Goal: Information Seeking & Learning: Learn about a topic

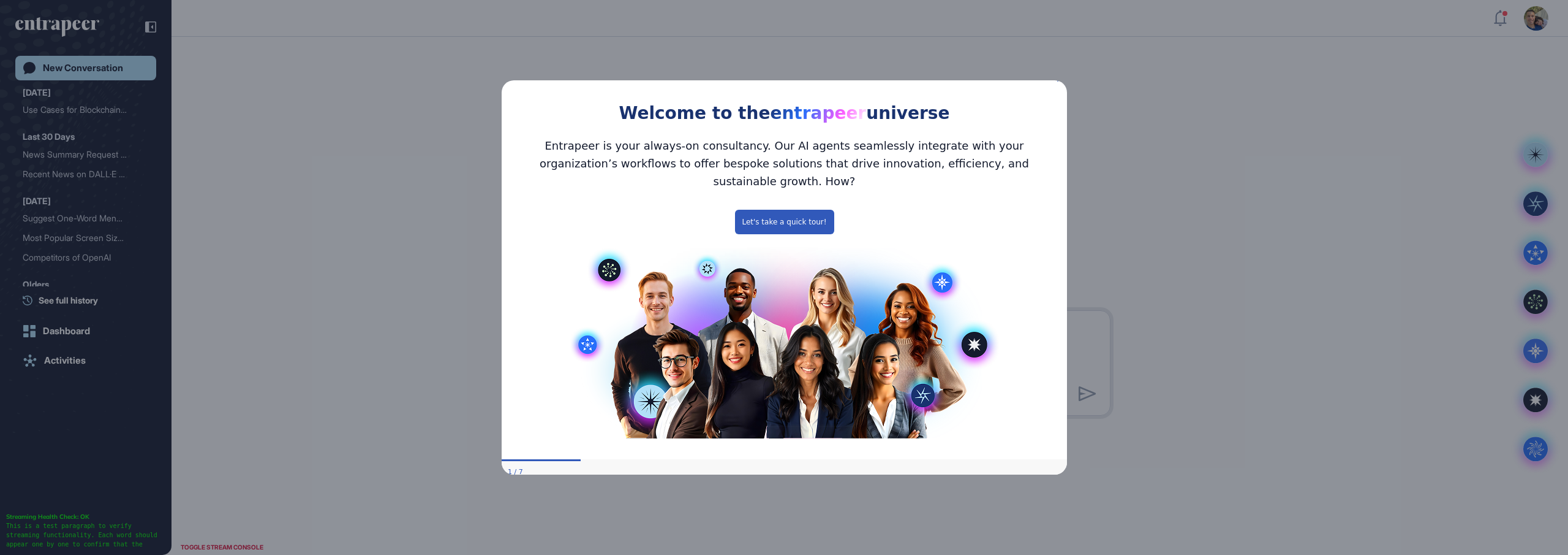
click at [1059, 81] on icon "Close Preview" at bounding box center [1059, 79] width 5 height 5
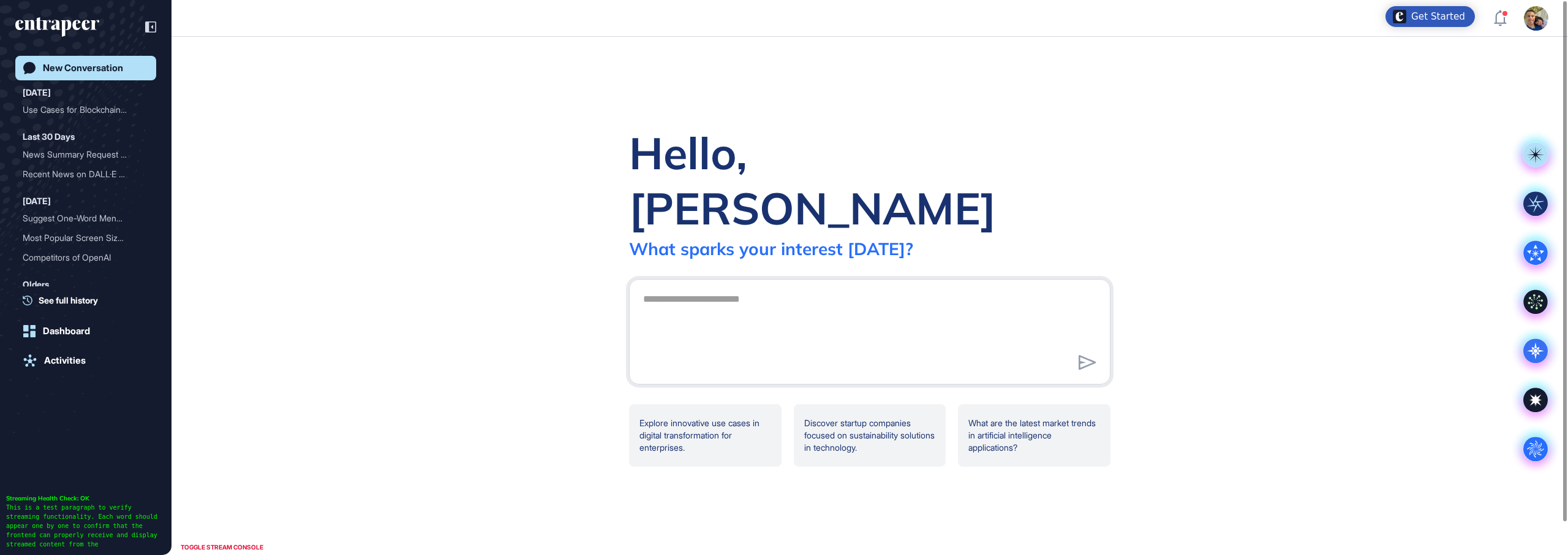
click at [1334, 199] on div "Hello, Gülhan What sparks your interest today? .cls-2{fill:#fff} Explore innova…" at bounding box center [869, 296] width 1397 height 518
click at [773, 287] on textarea at bounding box center [869, 330] width 468 height 86
click at [690, 409] on div "Explore innovative use cases in digital transformation for enterprises." at bounding box center [705, 435] width 152 height 62
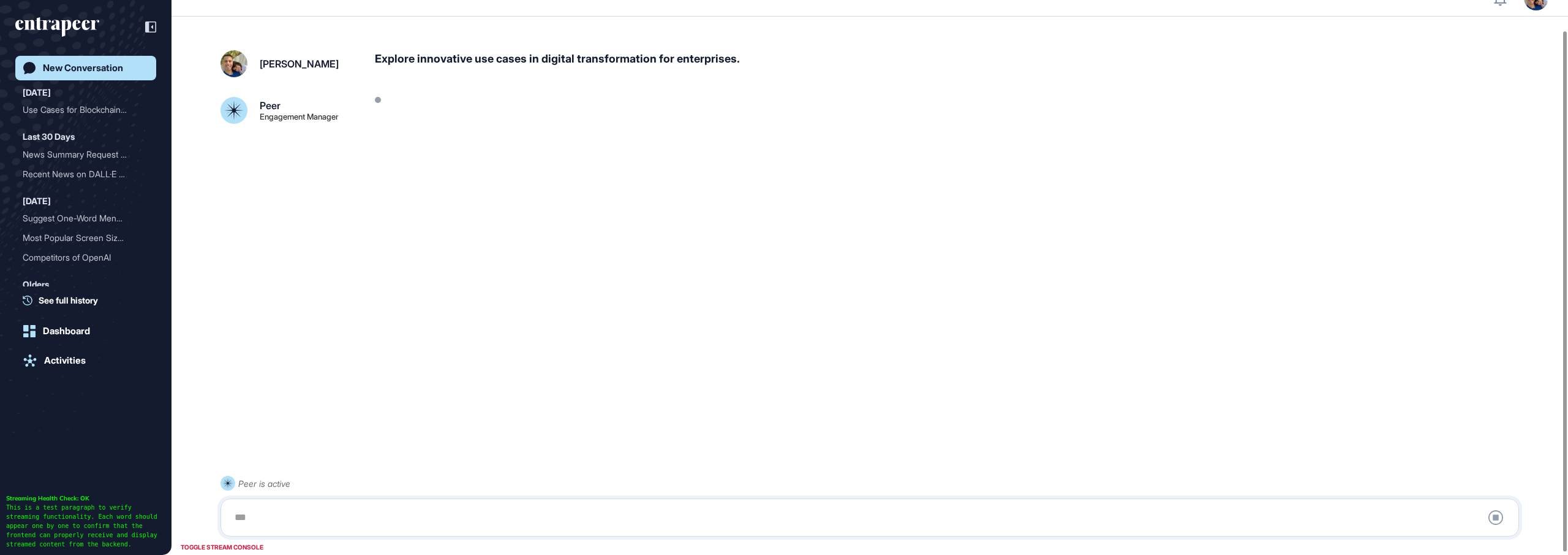
scroll to position [34, 0]
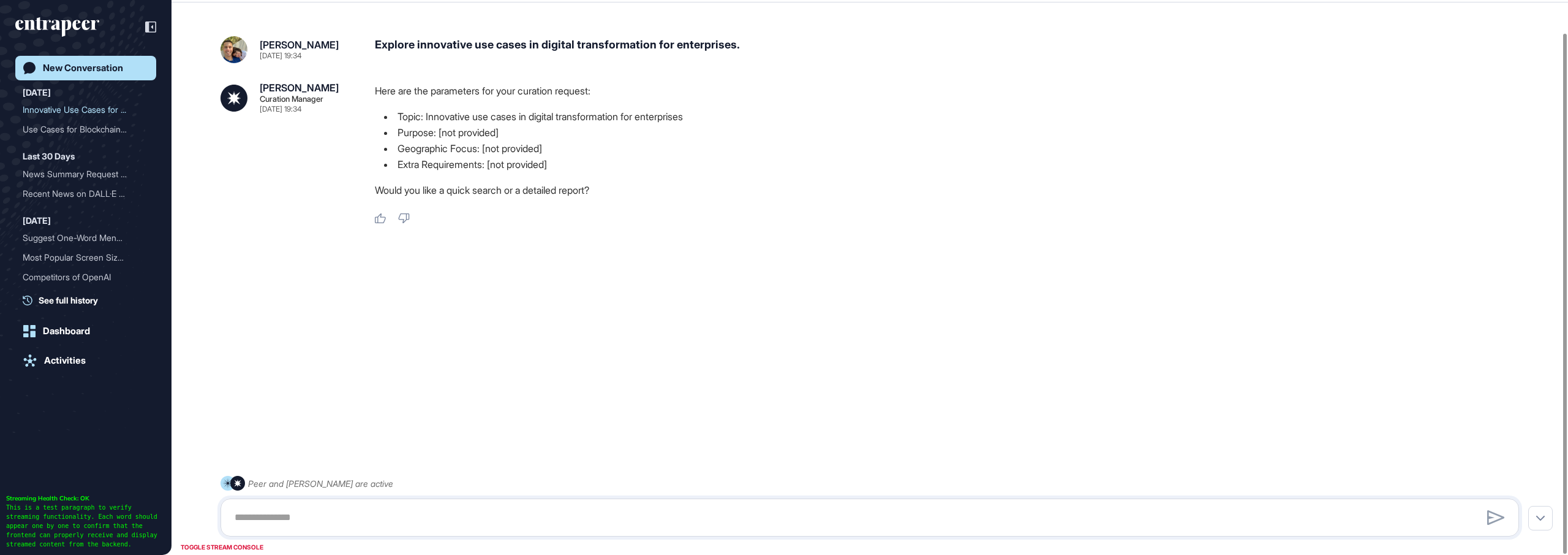
click at [77, 65] on div "New Conversation" at bounding box center [83, 68] width 80 height 11
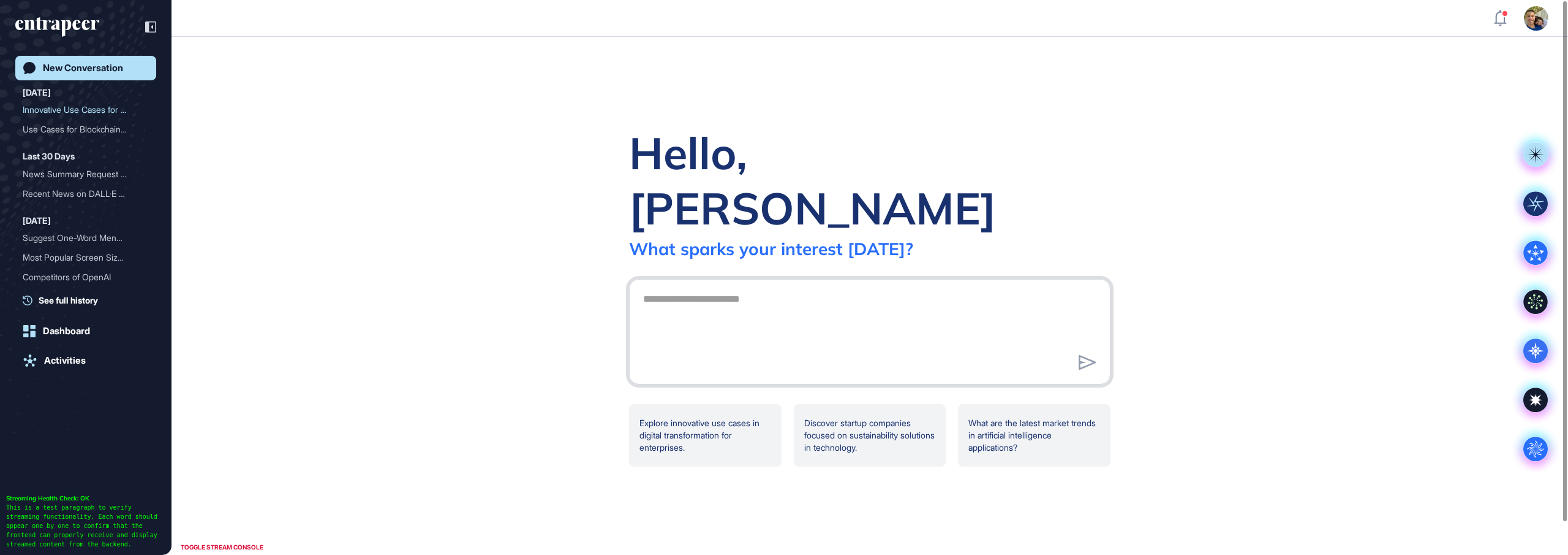
click at [836, 287] on textarea at bounding box center [869, 330] width 468 height 86
type textarea "**********"
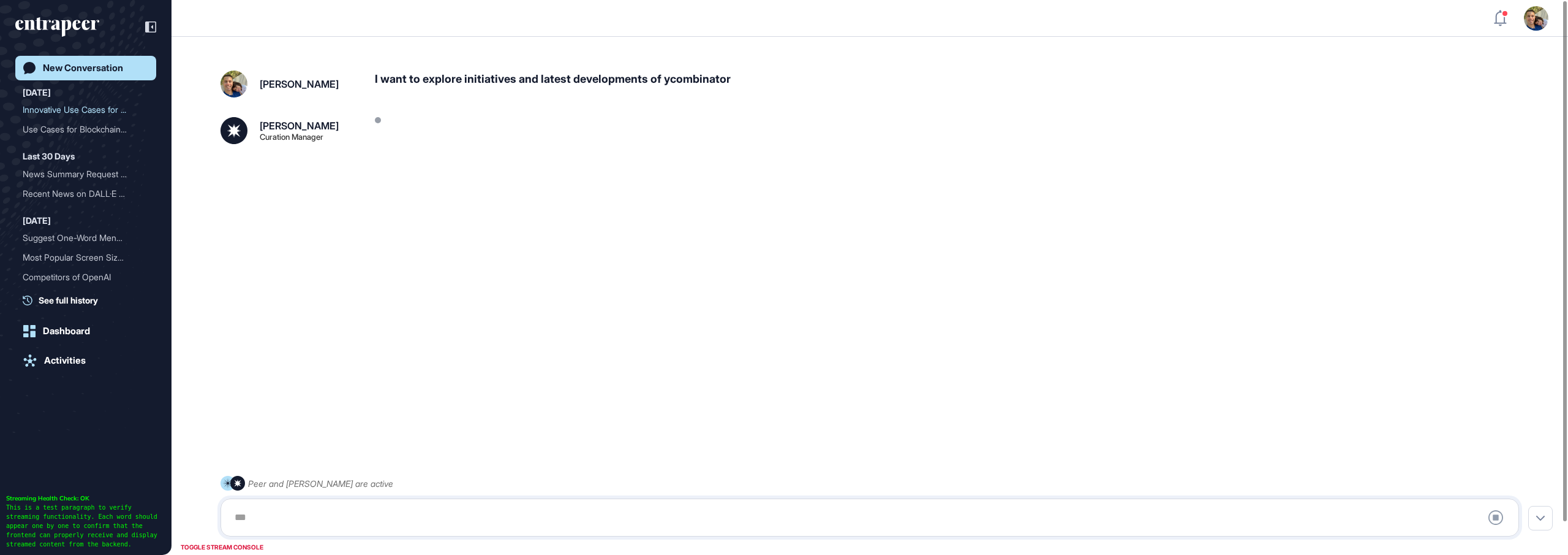
scroll to position [34, 0]
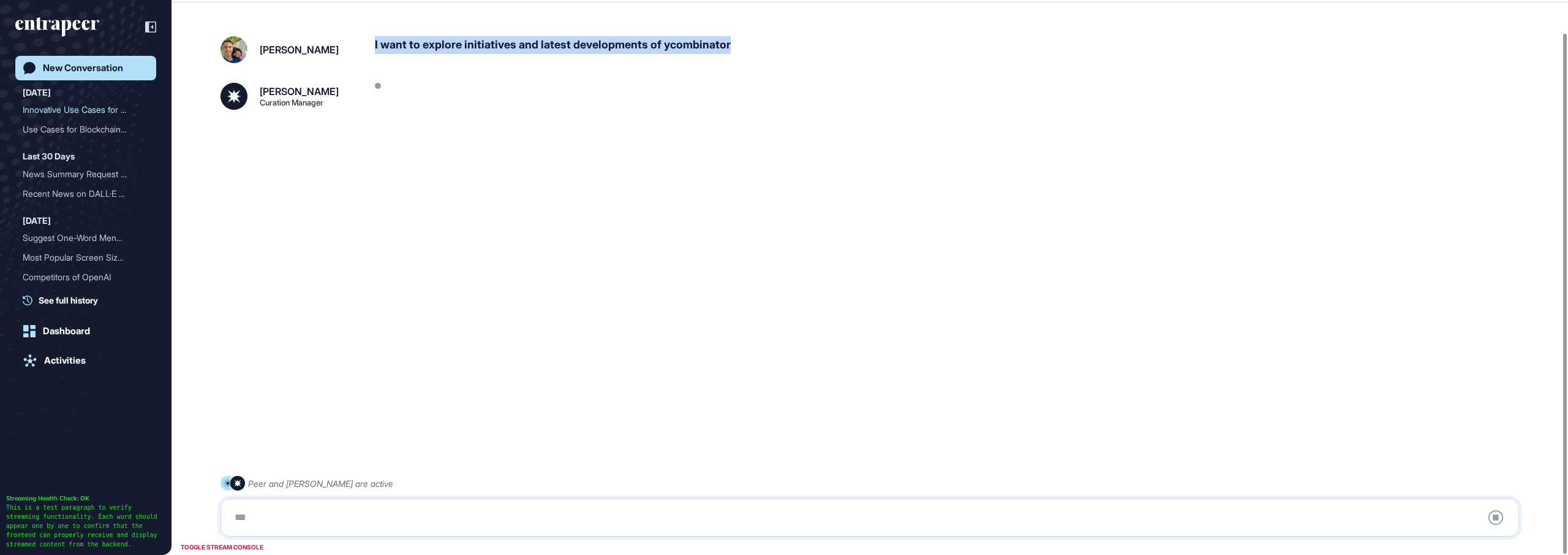
drag, startPoint x: 759, startPoint y: 38, endPoint x: 367, endPoint y: 36, distance: 392.0
click at [367, 36] on div "Gülhan Gülez I want to explore initiatives and latest developments of ycombinat…" at bounding box center [870, 49] width 1299 height 27
copy div "I want to explore initiatives and latest developments of ycombinator"
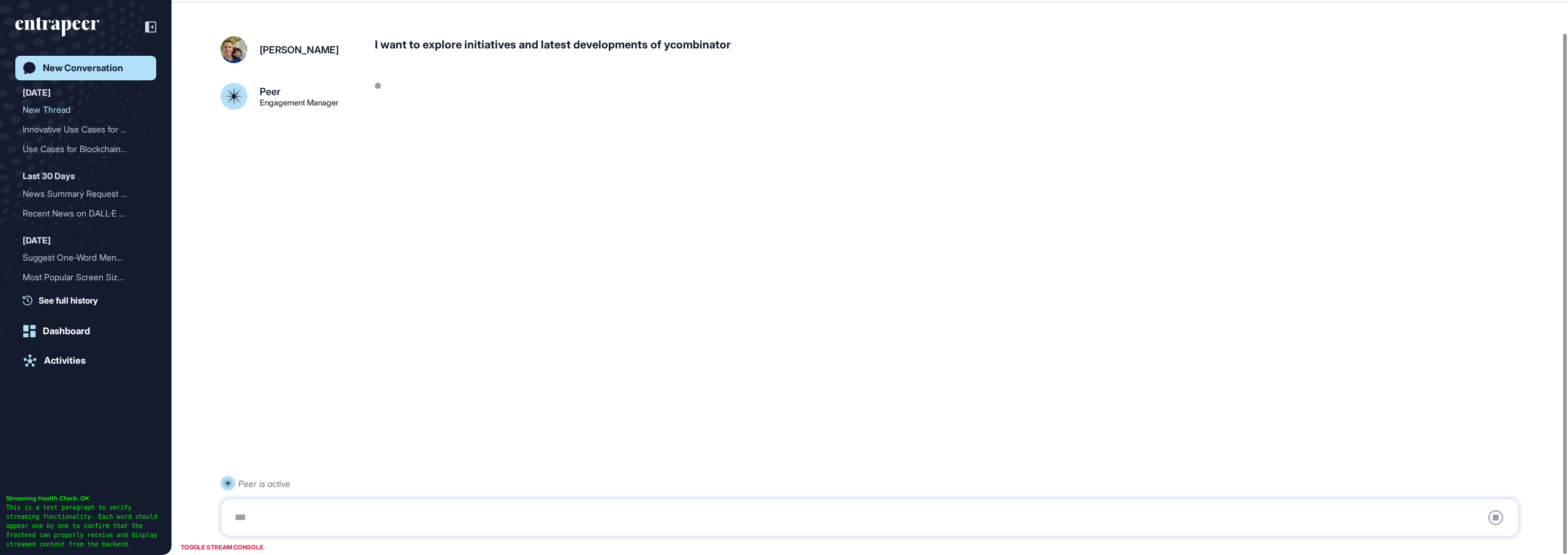
click at [940, 114] on div "Gülhan Gülez I want to explore initiatives and latest developments of ycombinat…" at bounding box center [869, 262] width 1397 height 500
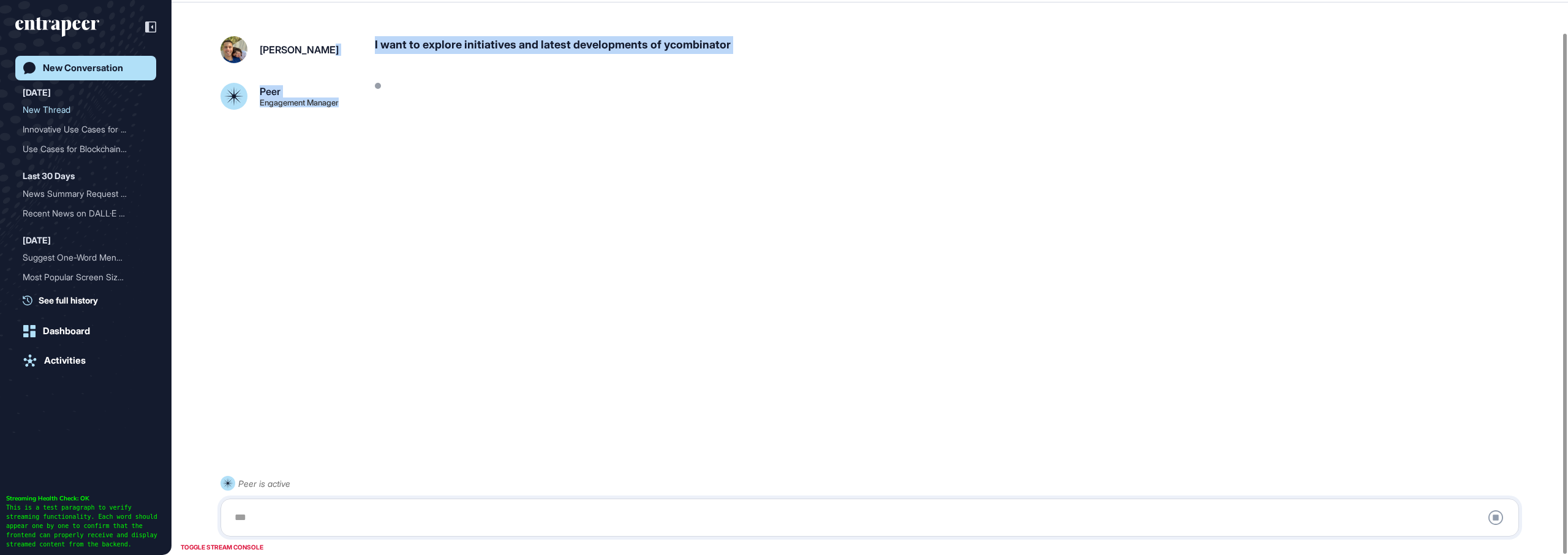
drag, startPoint x: 410, startPoint y: 97, endPoint x: 356, endPoint y: 56, distance: 67.8
click at [356, 56] on div "Gülhan Gülez I want to explore initiatives and latest developments of ycombinat…" at bounding box center [870, 73] width 1299 height 73
click at [508, 81] on div "Gülhan Gülez I want to explore initiatives and latest developments of ycombinat…" at bounding box center [870, 73] width 1299 height 73
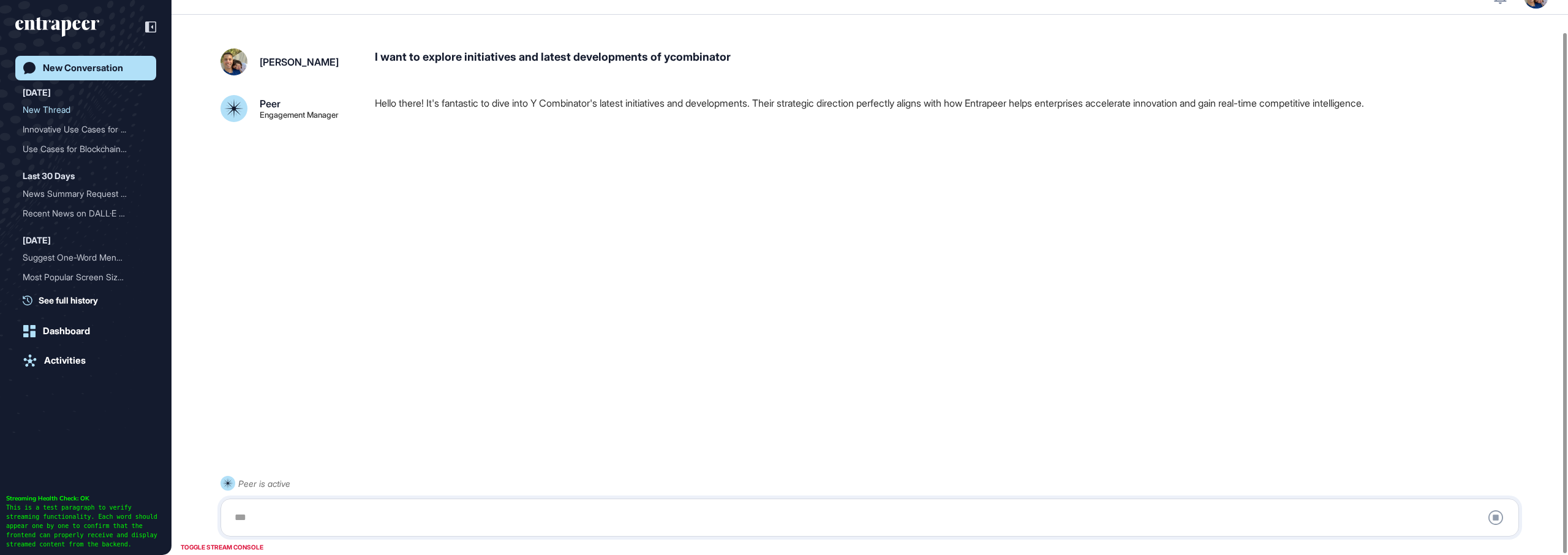
scroll to position [34, 0]
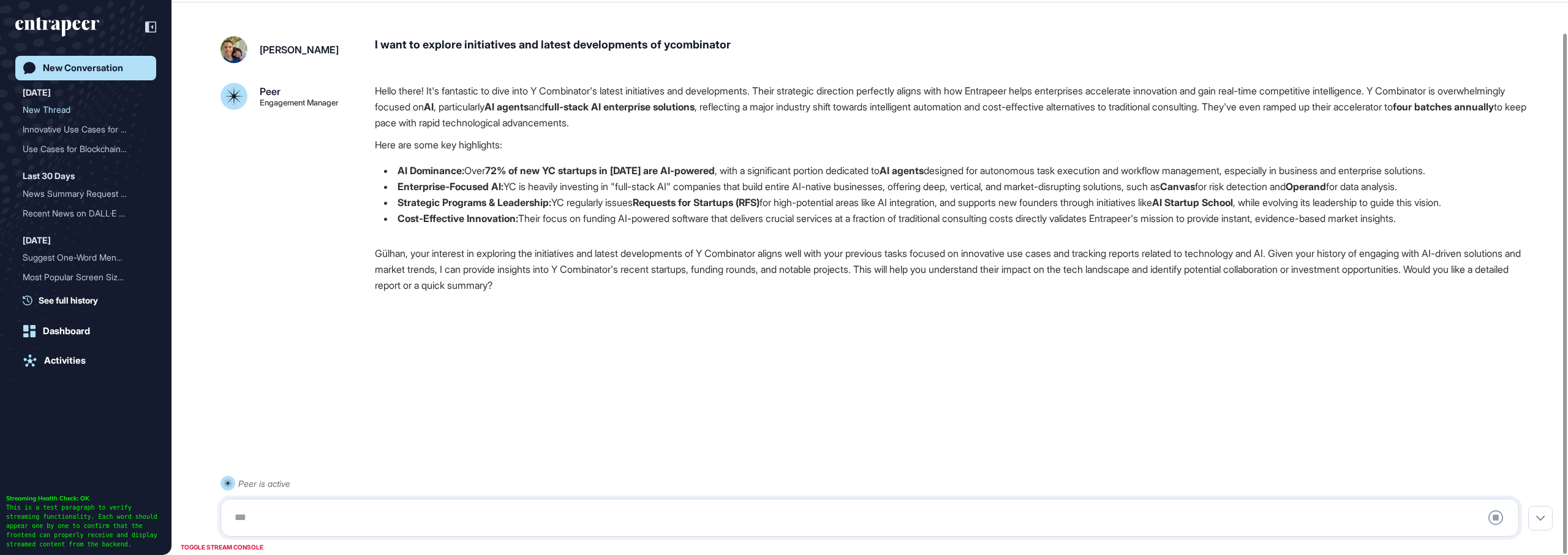
click at [699, 300] on div "Hello there! It's fantastic to dive into Y Combinator's latest initiatives and …" at bounding box center [951, 195] width 1154 height 226
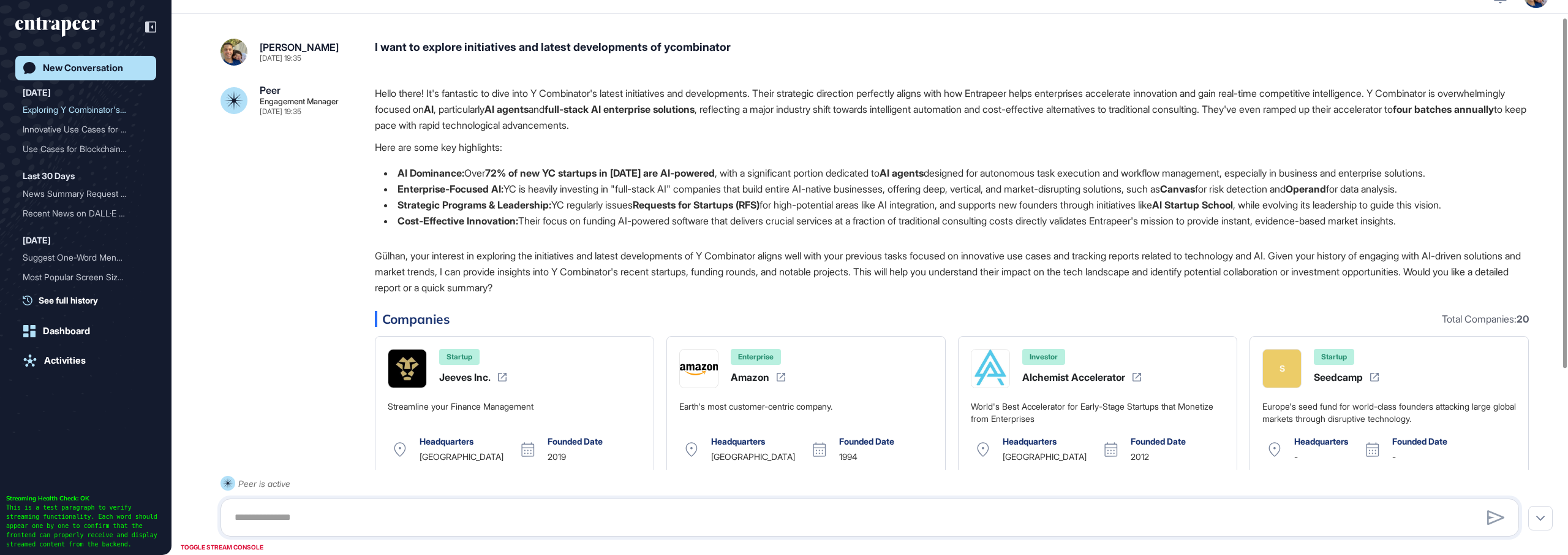
scroll to position [0, 0]
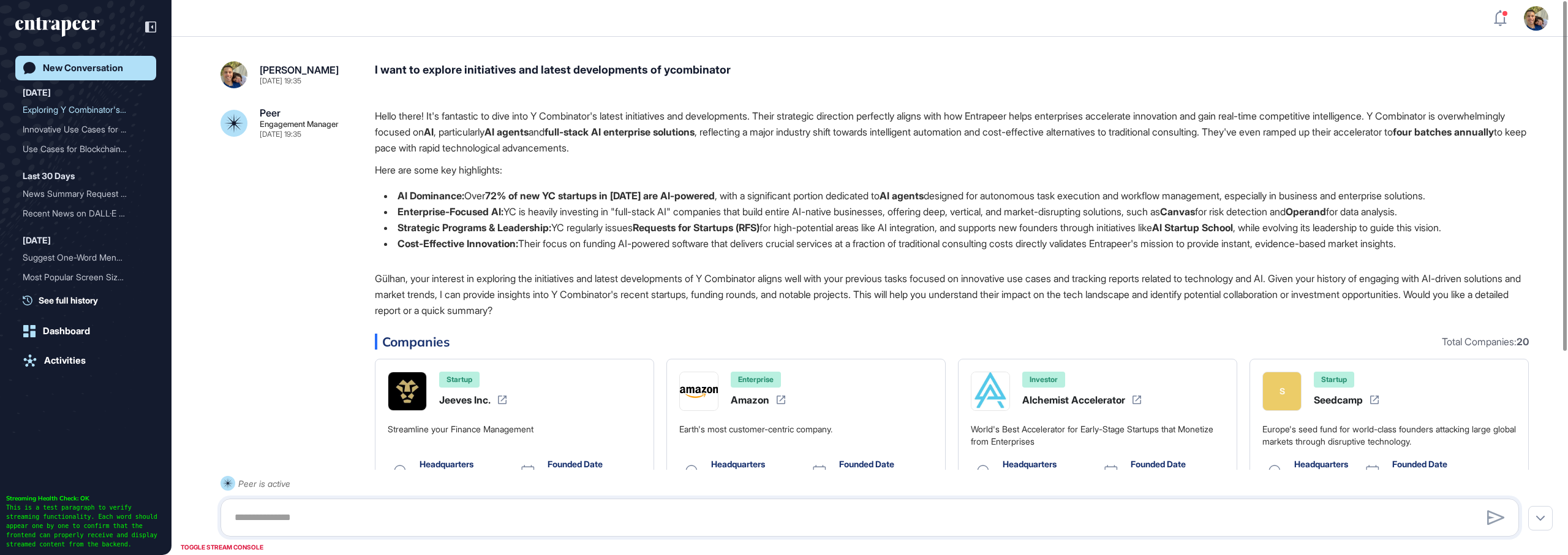
click at [951, 231] on li "Strategic Programs & Leadership: YC regularly issues Requests for Startups (RFS…" at bounding box center [951, 227] width 1154 height 16
drag, startPoint x: 747, startPoint y: 71, endPoint x: 370, endPoint y: 60, distance: 377.2
click at [370, 60] on div "Gülhan Gülez Sep 04, 2025 19:35 I want to explore initiatives and latest develo…" at bounding box center [869, 439] width 1397 height 805
copy div "I want to explore initiatives and latest developments of ycombinator"
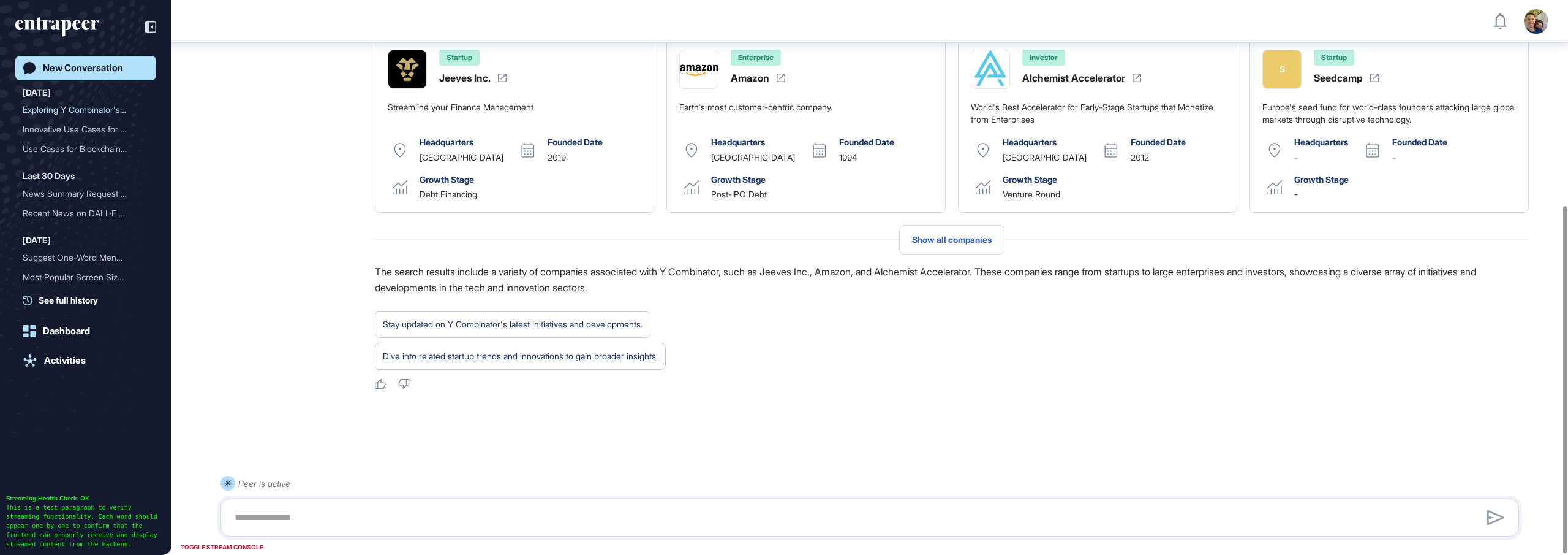
scroll to position [325, 0]
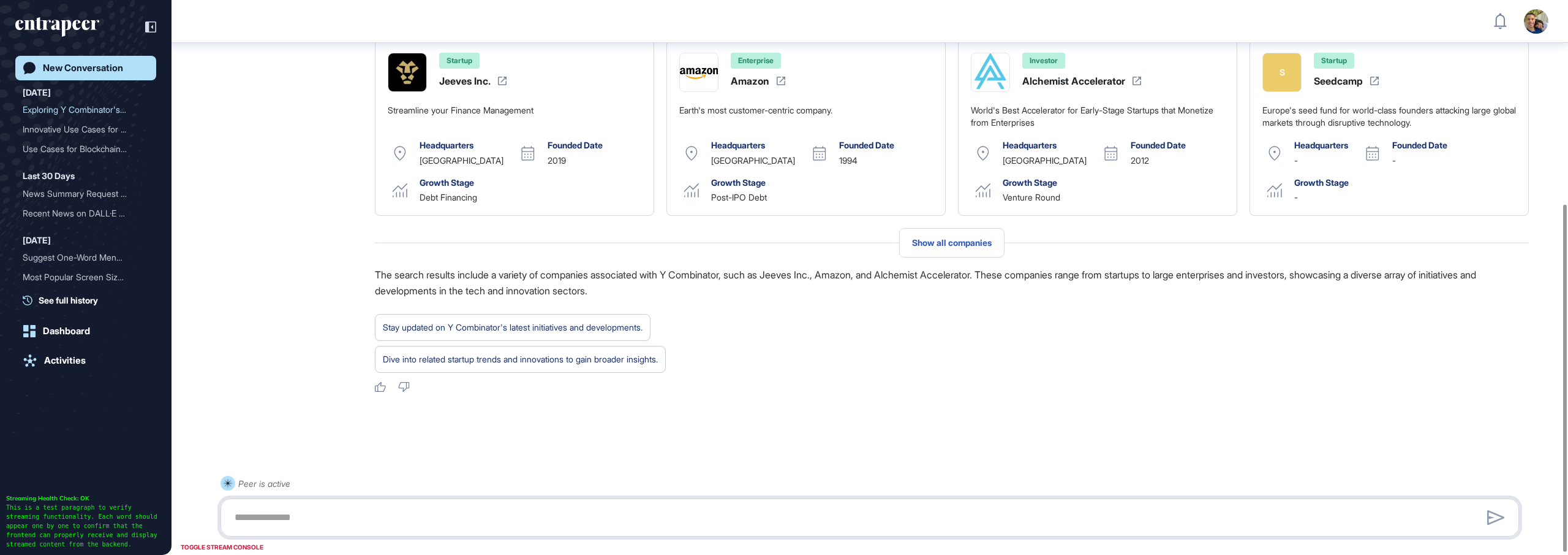
click at [589, 514] on textarea at bounding box center [869, 517] width 1285 height 25
paste textarea "**********"
type textarea "**********"
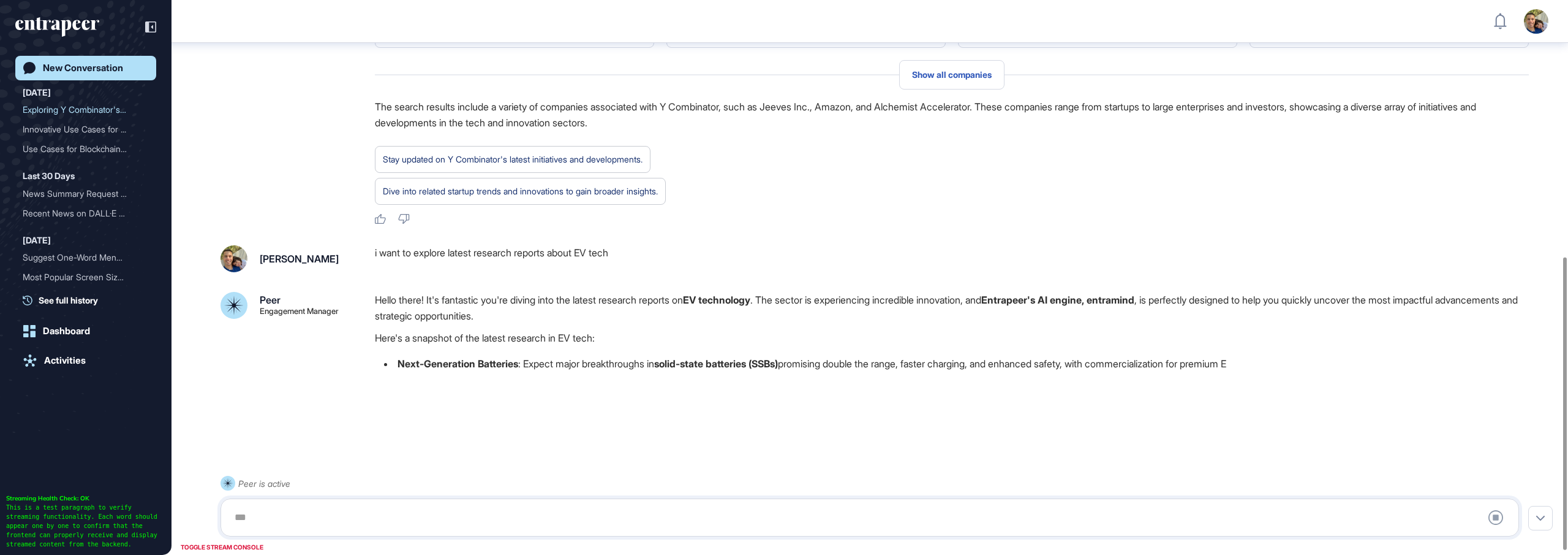
scroll to position [493, 0]
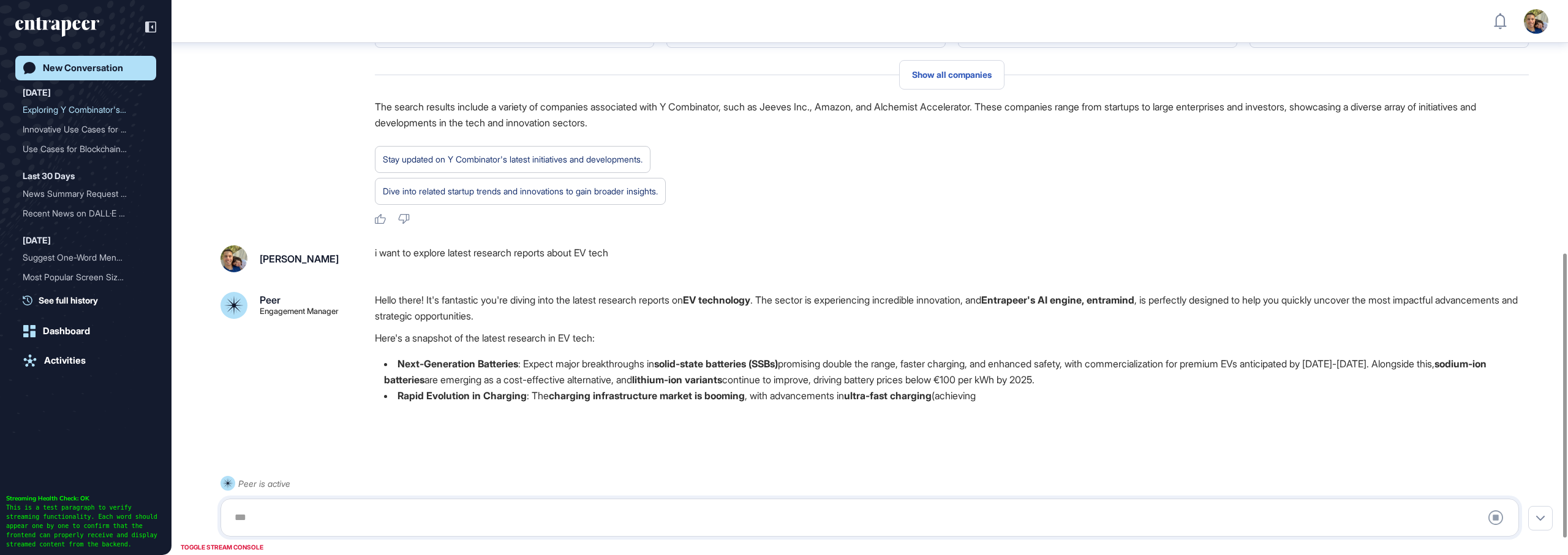
click at [120, 71] on div "New Conversation" at bounding box center [83, 68] width 80 height 11
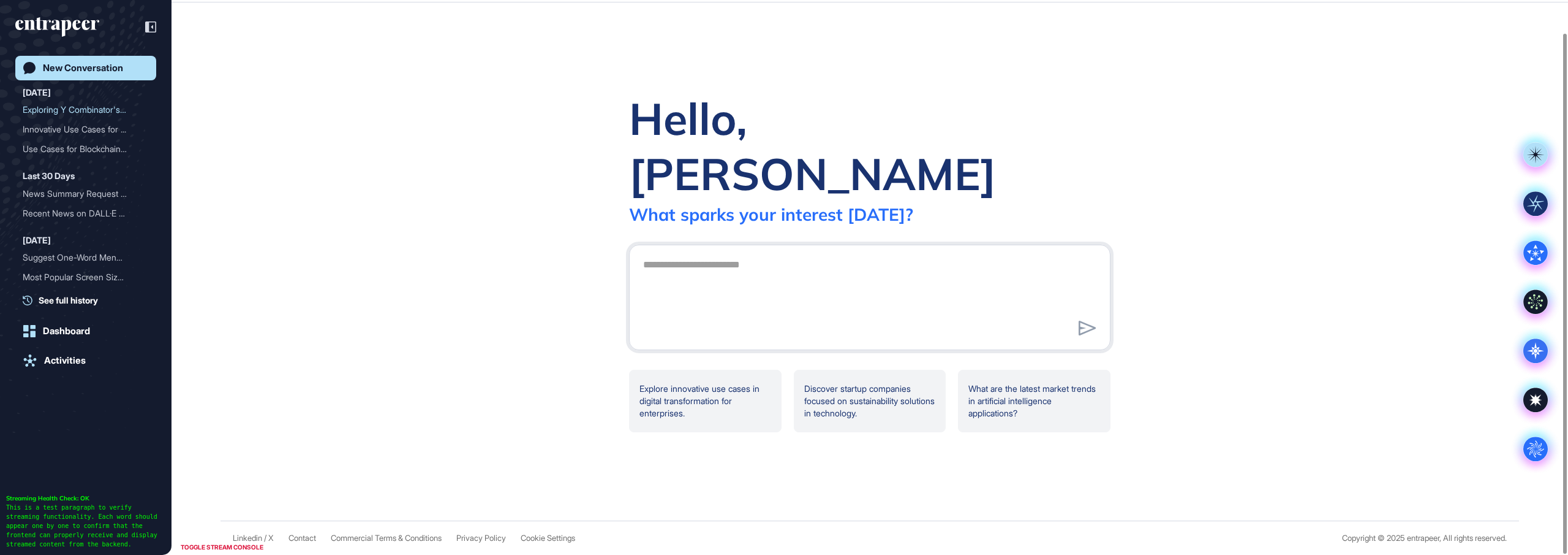
scroll to position [34, 0]
click at [788, 253] on textarea at bounding box center [869, 296] width 468 height 86
paste textarea "**********"
type textarea "**********"
click at [1083, 321] on icon at bounding box center [1088, 328] width 18 height 14
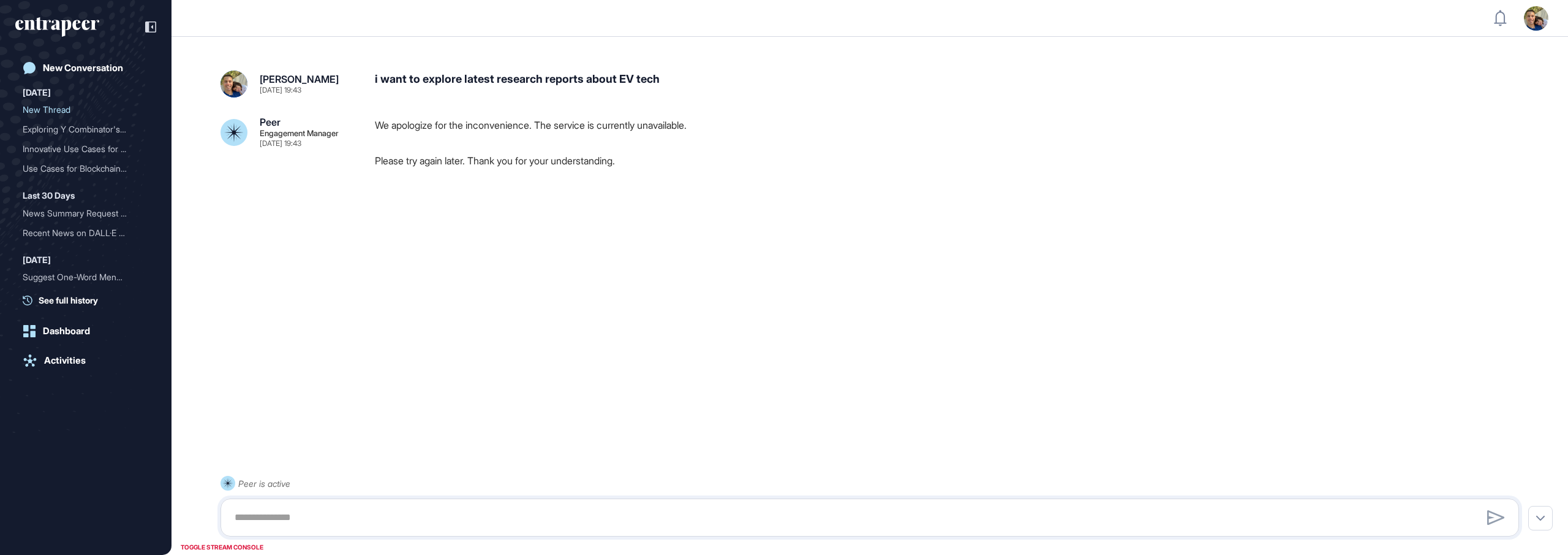
scroll to position [1, 1]
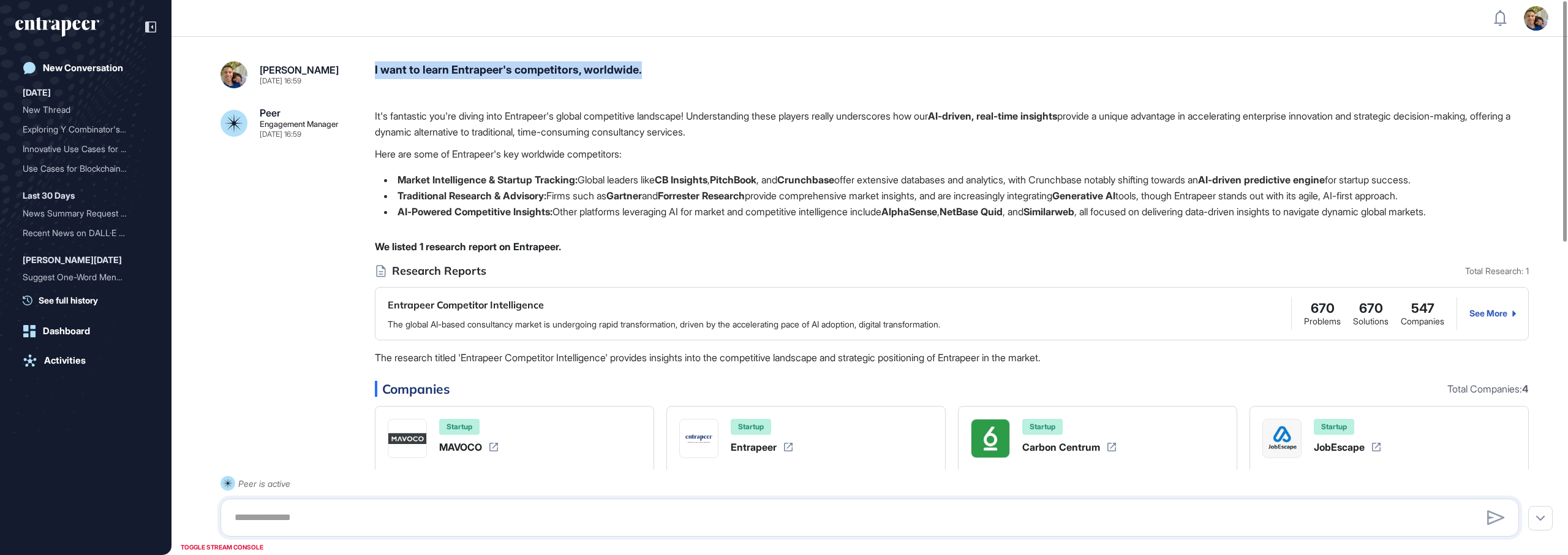
drag, startPoint x: 667, startPoint y: 69, endPoint x: 370, endPoint y: 65, distance: 297.0
click at [370, 65] on div "[PERSON_NAME] [DATE] 16:59 I want to learn Entrapeer's competitors, worldwide." at bounding box center [870, 75] width 1299 height 27
copy div "I want to learn Entrapeer's competitors, worldwide."
click at [689, 67] on div "I want to learn Entrapeer's competitors, worldwide." at bounding box center [951, 75] width 1154 height 27
drag, startPoint x: 661, startPoint y: 72, endPoint x: 372, endPoint y: 59, distance: 289.3
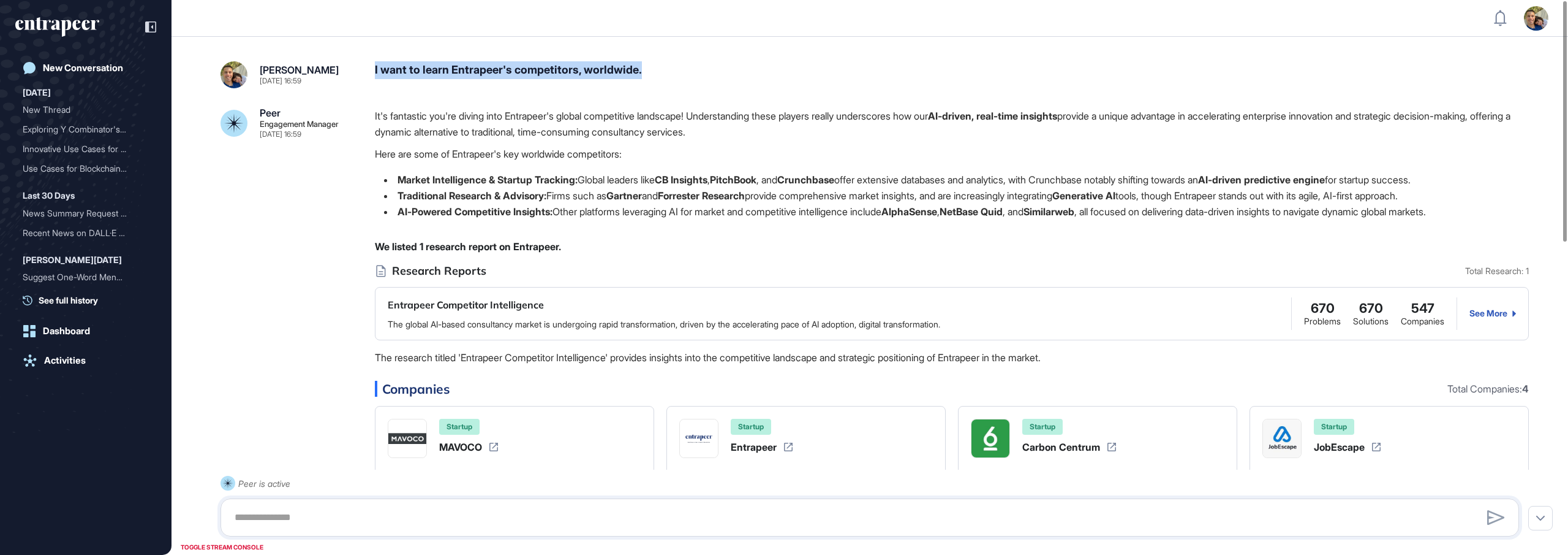
copy div "I want to learn Entrapeer's competitors, worldwide."
click at [118, 67] on div "New Conversation" at bounding box center [83, 68] width 80 height 11
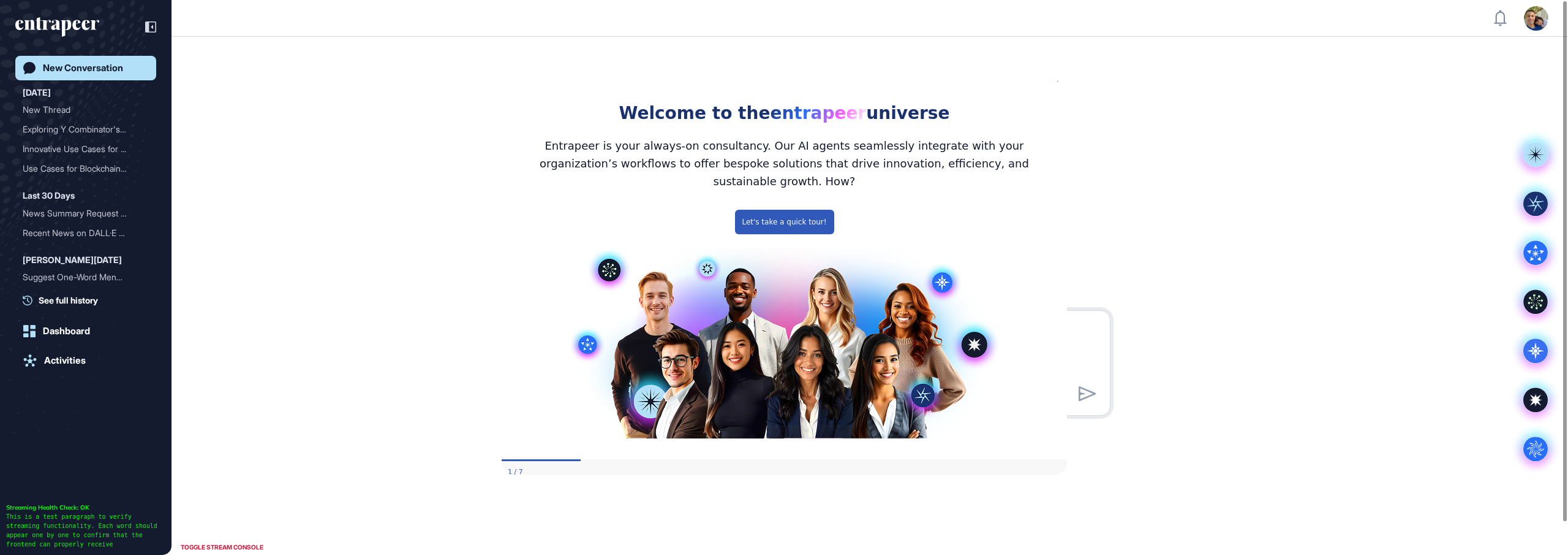
click at [1060, 81] on icon "Close Preview" at bounding box center [1059, 79] width 5 height 5
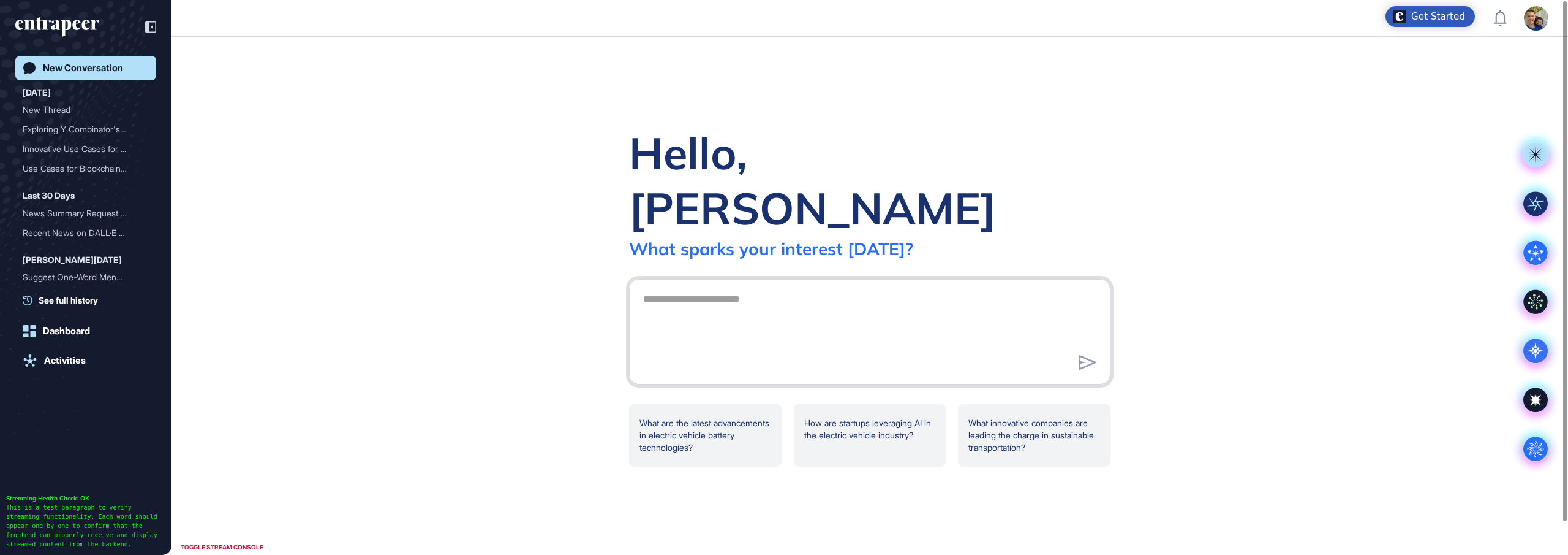
click at [932, 289] on textarea at bounding box center [869, 330] width 468 height 86
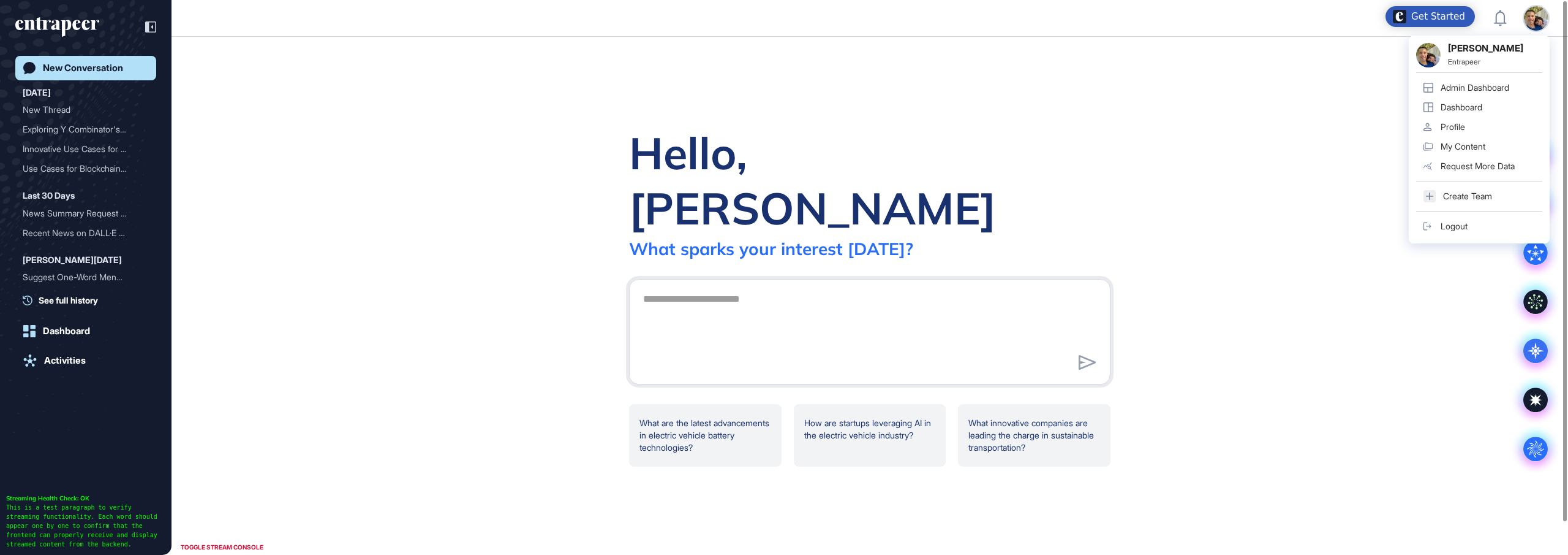
click at [1488, 102] on link "Dashboard" at bounding box center [1479, 107] width 126 height 20
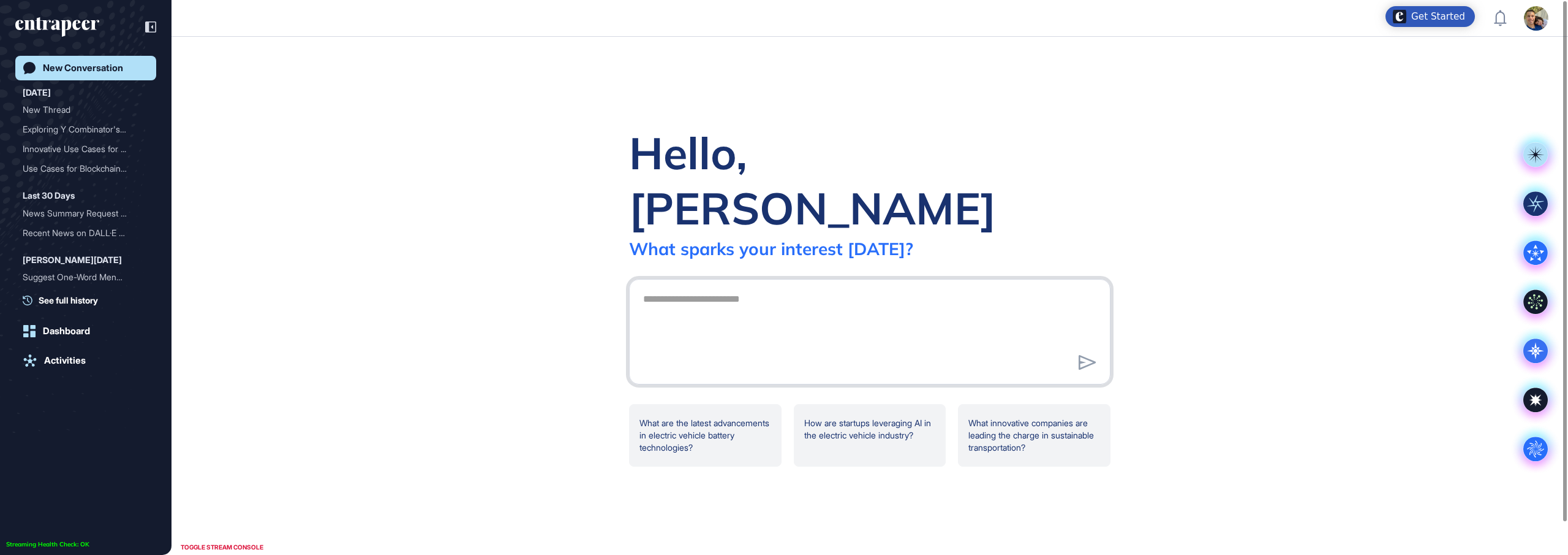
click at [738, 287] on textarea at bounding box center [869, 330] width 468 height 86
type textarea "**********"
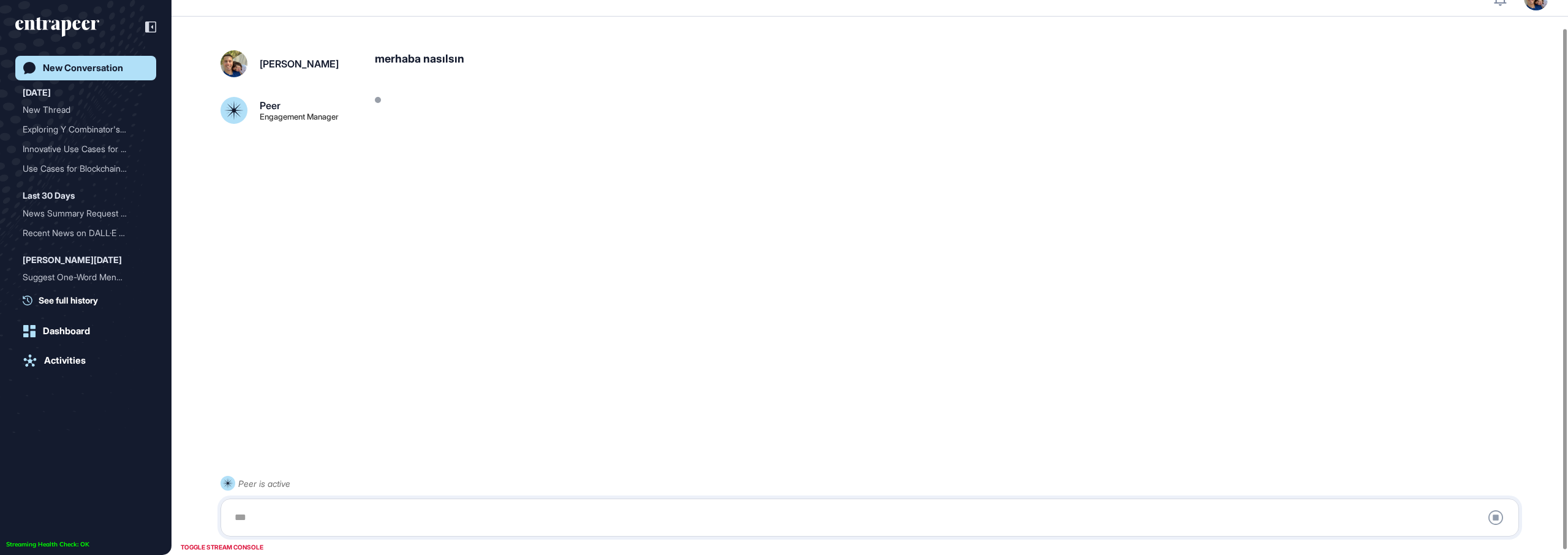
scroll to position [34, 0]
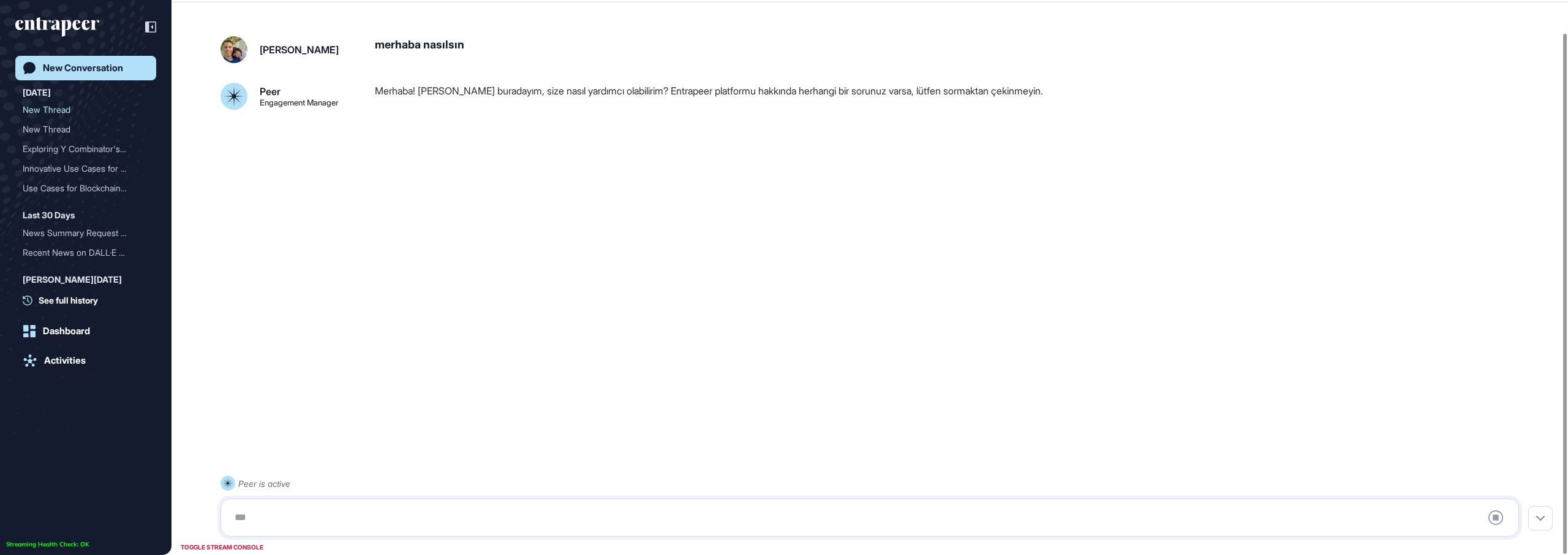
click at [65, 73] on link "New Conversation" at bounding box center [85, 68] width 141 height 25
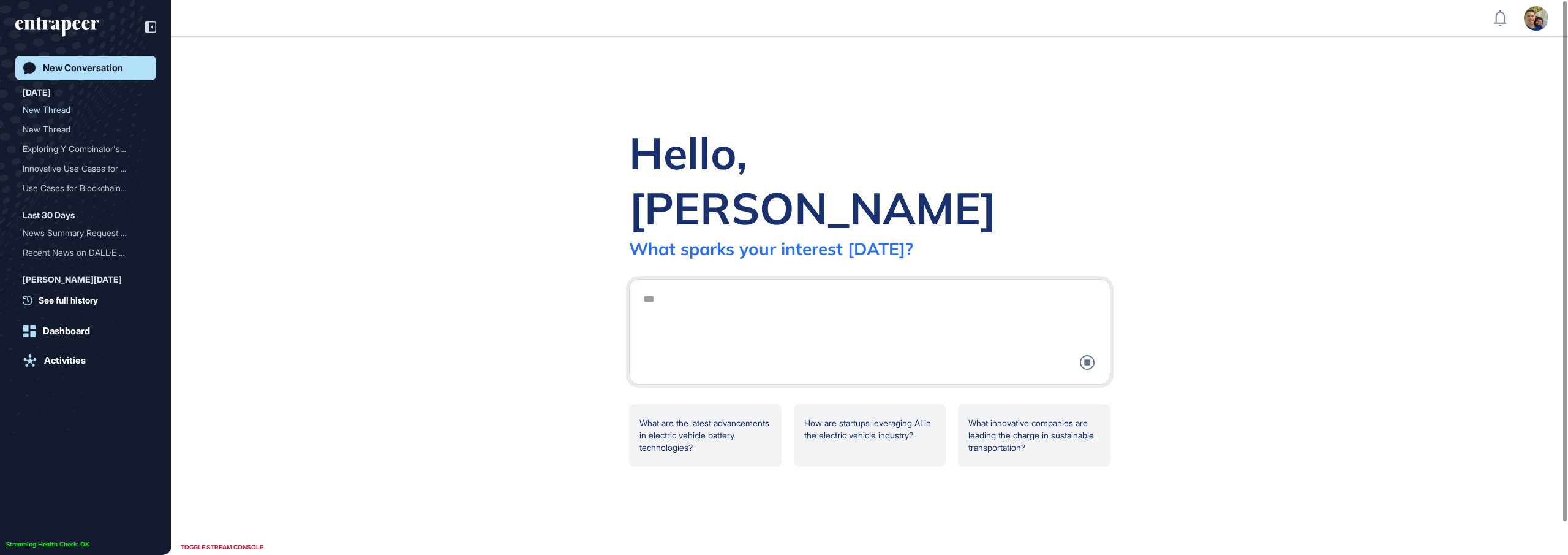
click at [838, 290] on div at bounding box center [869, 332] width 468 height 89
click at [748, 287] on div at bounding box center [869, 332] width 468 height 89
click at [990, 323] on div at bounding box center [869, 332] width 468 height 89
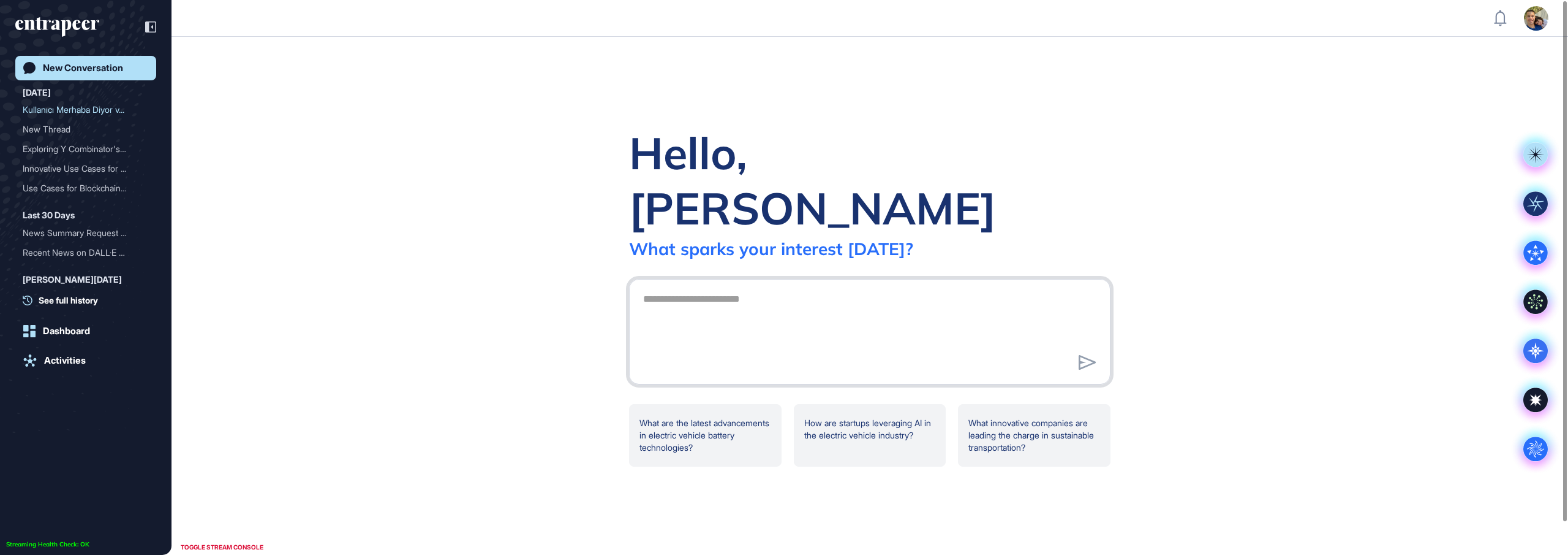
click at [835, 291] on textarea at bounding box center [869, 330] width 468 height 86
paste textarea "**********"
type textarea "**********"
click at [1089, 355] on icon at bounding box center [1088, 362] width 18 height 14
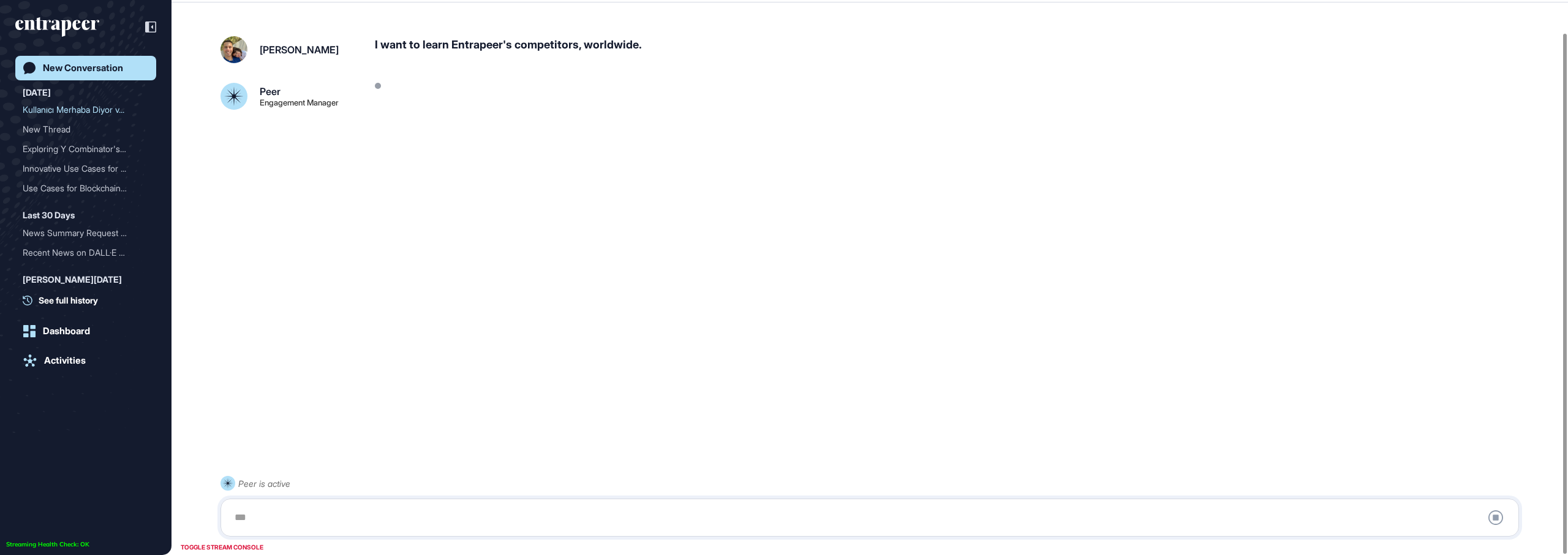
scroll to position [34, 0]
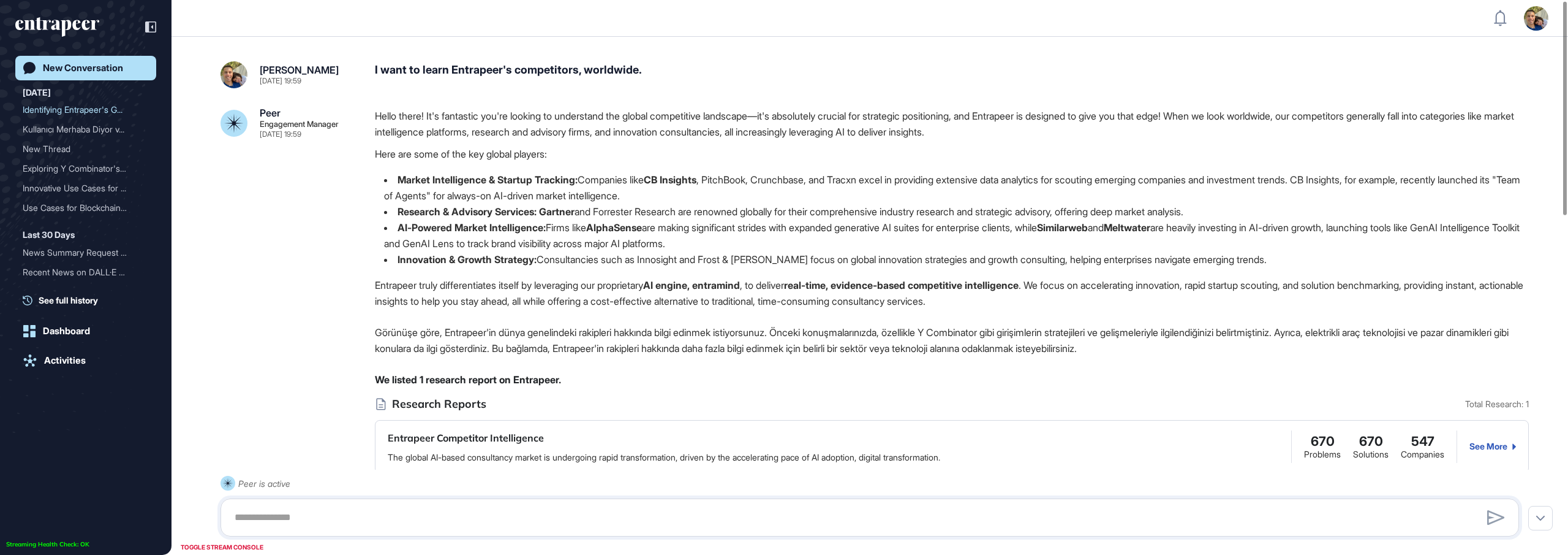
scroll to position [2, 0]
